Goal: Information Seeking & Learning: Check status

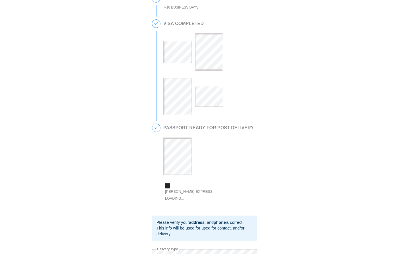
scroll to position [212, 0]
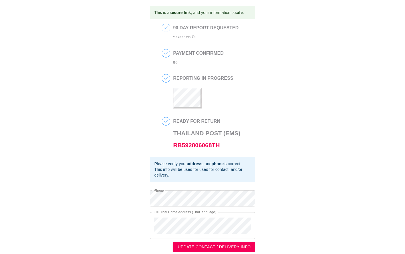
click at [196, 148] on link "RB592806068TH" at bounding box center [196, 145] width 46 height 7
